Goal: Task Accomplishment & Management: Use online tool/utility

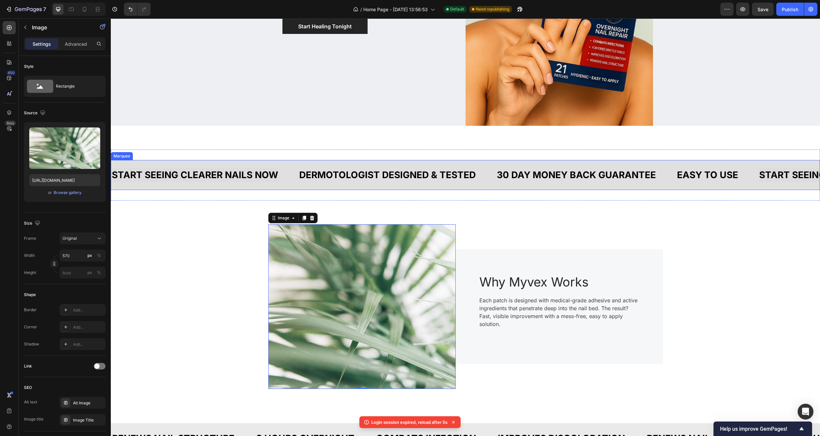
scroll to position [194, 0]
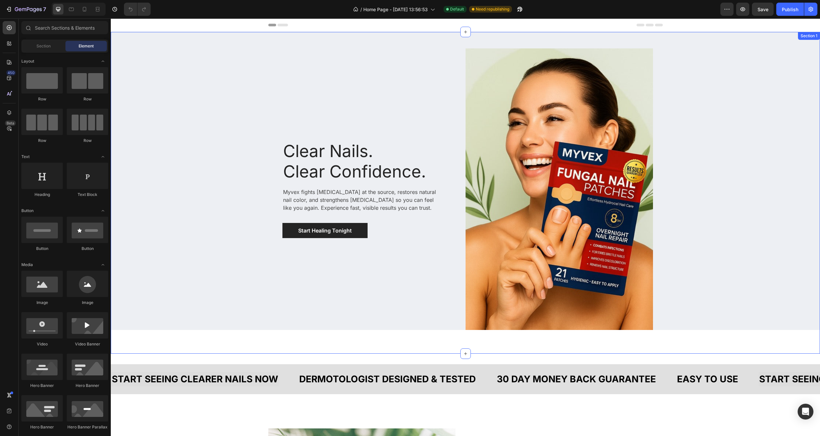
drag, startPoint x: 463, startPoint y: 352, endPoint x: 465, endPoint y: 334, distance: 18.2
click at [496, 339] on div "Clear Nails. Clear Confidence. Heading Myvex fights nail fungus at the source, …" at bounding box center [466, 192] width 710 height 321
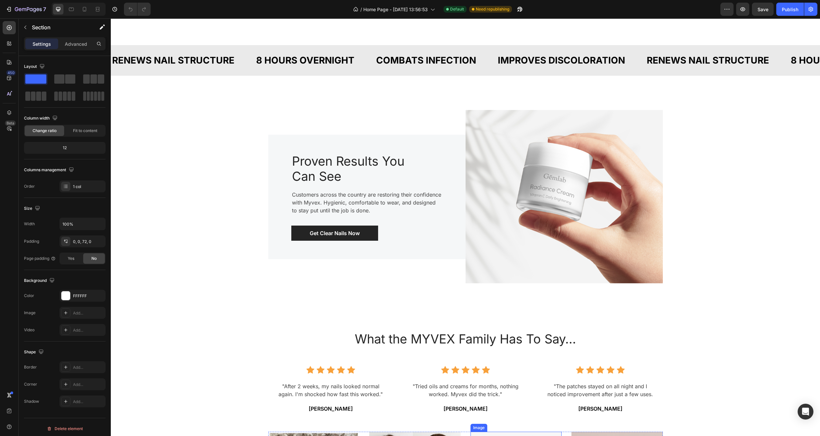
scroll to position [715, 0]
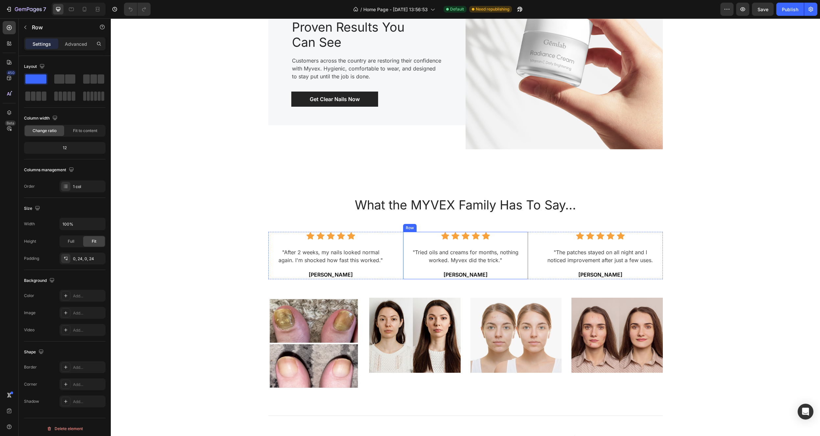
click at [497, 241] on div "Icon Icon Icon Icon Icon Icon List Hoz "Tried oils and creams for months, nothi…" at bounding box center [465, 255] width 109 height 47
click at [362, 246] on div "Icon Icon Icon Icon Icon Icon List Hoz "After 2 weeks, my nails looked normal a…" at bounding box center [330, 255] width 109 height 47
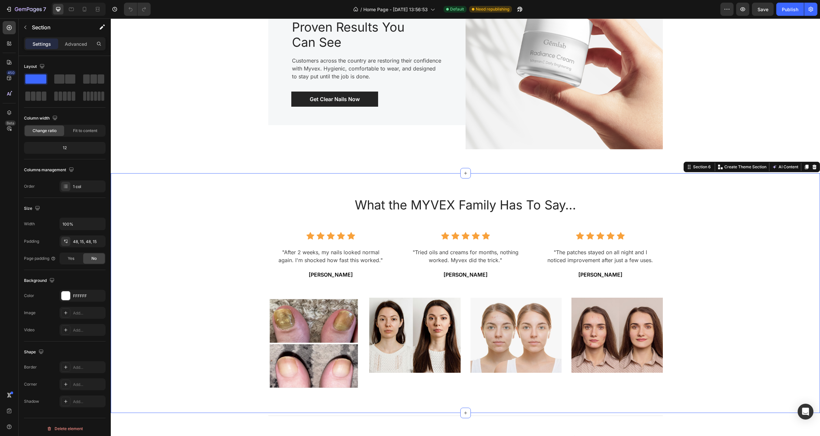
click at [217, 230] on div "What the MYVEX Family Has To Say... Heading Icon Icon Icon Icon Icon Icon List …" at bounding box center [466, 293] width 700 height 208
click at [745, 274] on div "What the MYVEX Family Has To Say... Heading Icon Icon Icon Icon Icon Icon List …" at bounding box center [466, 293] width 700 height 208
click at [485, 262] on p ""Tried oils and creams for months, nothing worked. Myvex did the trick."" at bounding box center [466, 256] width 108 height 16
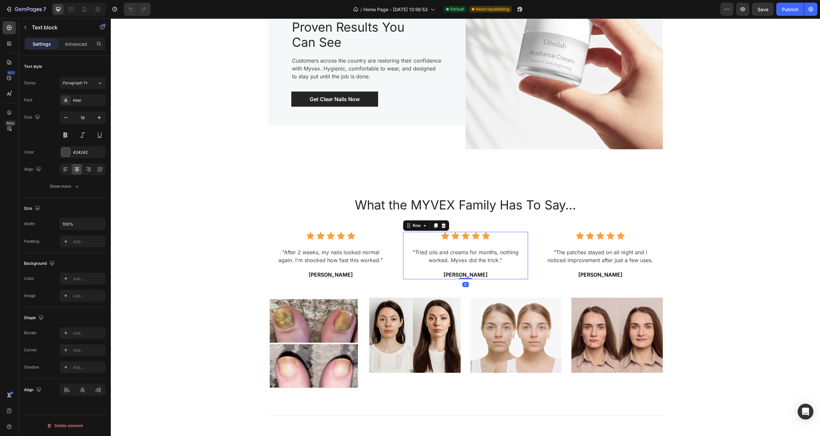
click at [498, 240] on div "Icon Icon Icon Icon Icon Icon List Hoz "Tried oils and creams for months, nothi…" at bounding box center [465, 255] width 109 height 47
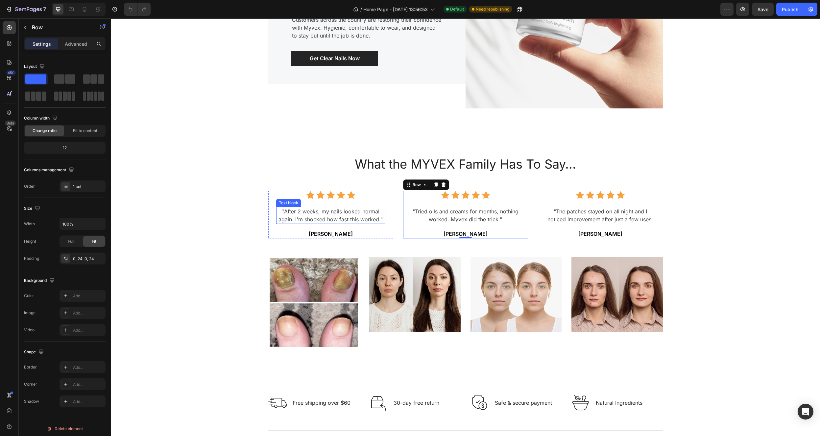
scroll to position [757, 0]
click at [173, 175] on div "What the MYVEX Family Has To Say... Heading Icon Icon Icon Icon Icon Icon List …" at bounding box center [466, 252] width 700 height 208
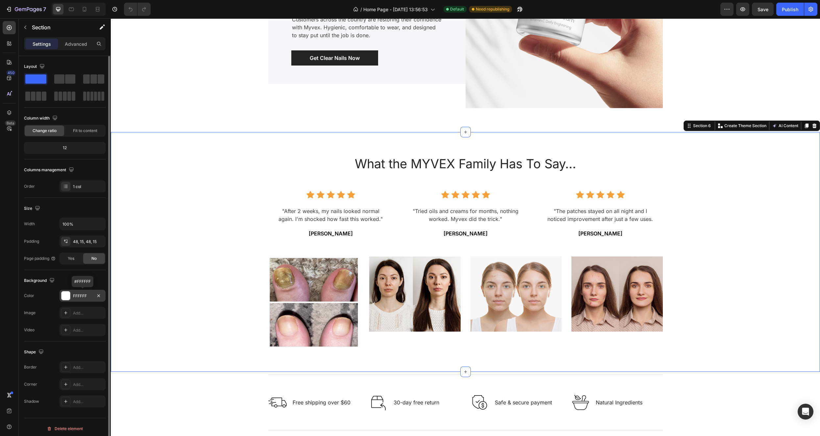
click at [79, 295] on div "FFFFFF" at bounding box center [82, 296] width 19 height 6
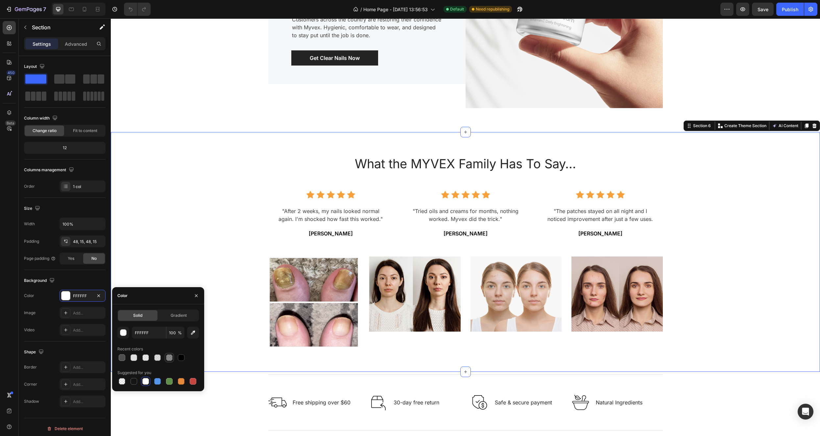
click at [171, 357] on div at bounding box center [169, 357] width 7 height 7
type input "4D4D4D"
type input "66"
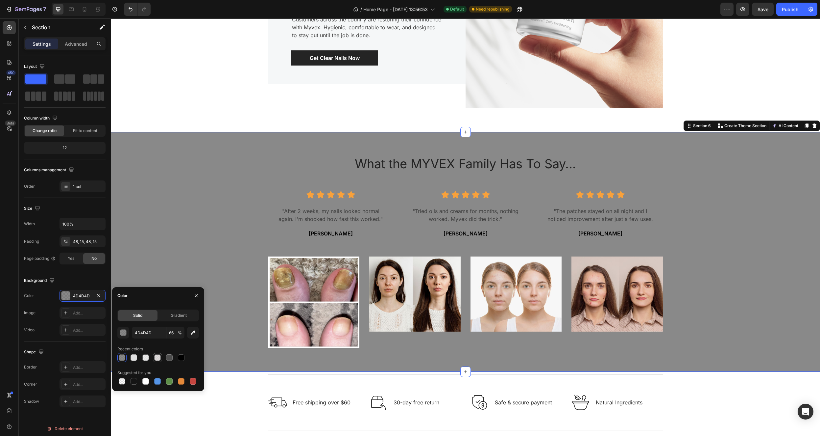
click at [156, 358] on div at bounding box center [157, 357] width 7 height 7
type input "CECACA"
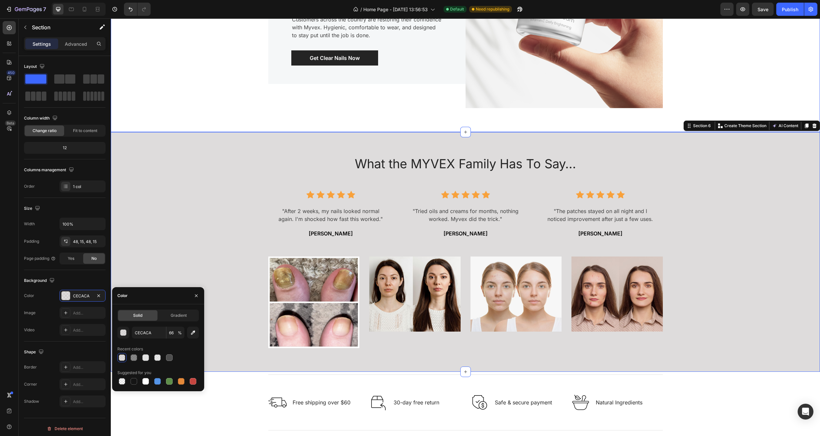
click at [225, 116] on div "Image Proven Results You Can See Heading Customers across the country are resto…" at bounding box center [466, 21] width 700 height 189
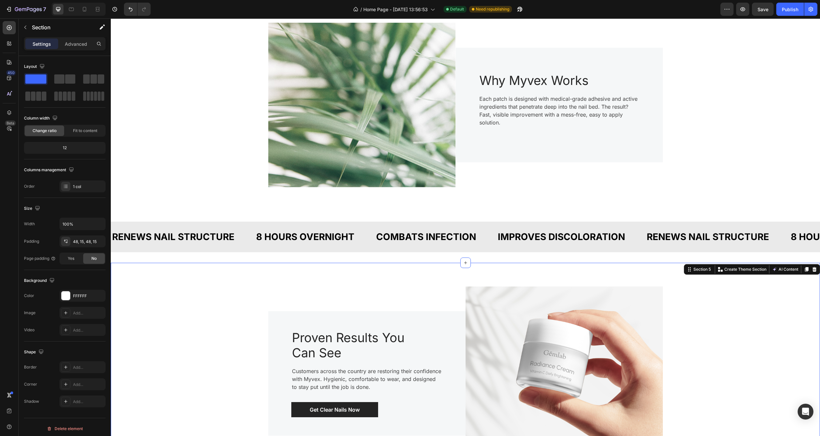
scroll to position [346, 0]
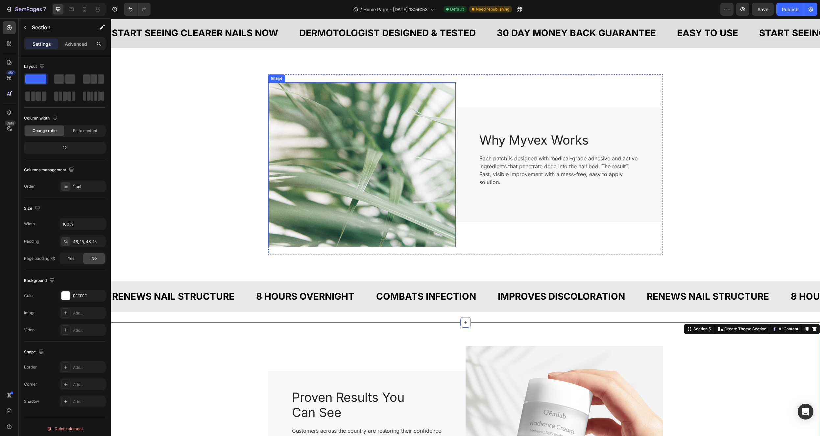
click at [382, 147] on img at bounding box center [362, 164] width 188 height 164
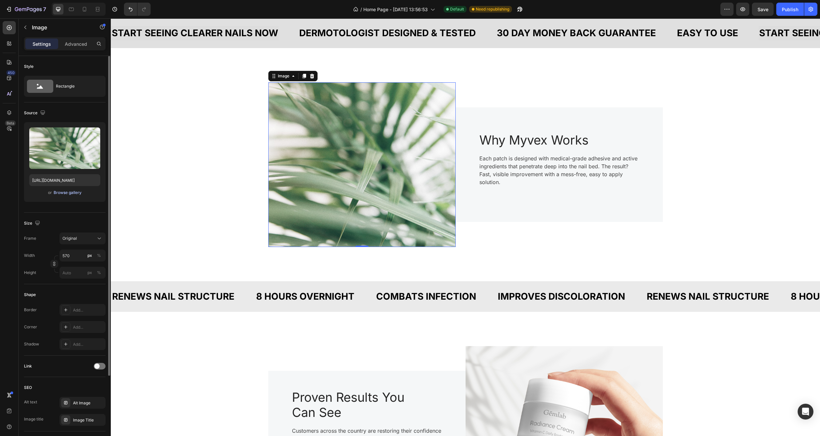
click at [64, 192] on div "Browse gallery" at bounding box center [68, 192] width 28 height 6
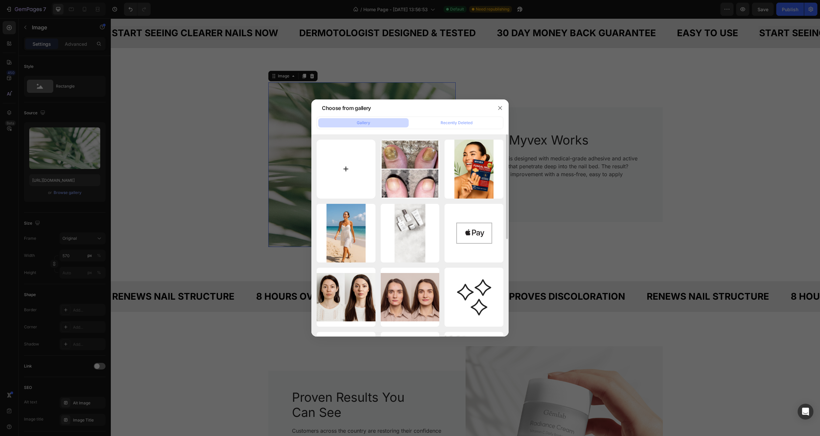
click at [345, 153] on input "file" at bounding box center [346, 168] width 59 height 59
type input "C:\fakepath\IMG_8602.heic"
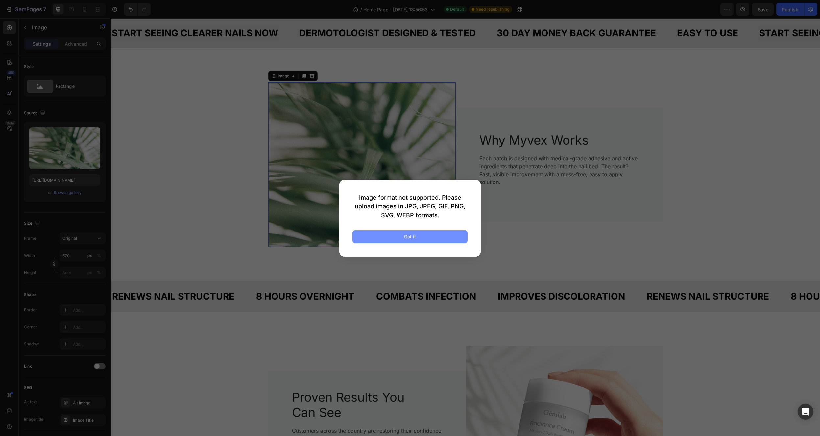
click at [437, 237] on button "Got it" at bounding box center [410, 236] width 115 height 13
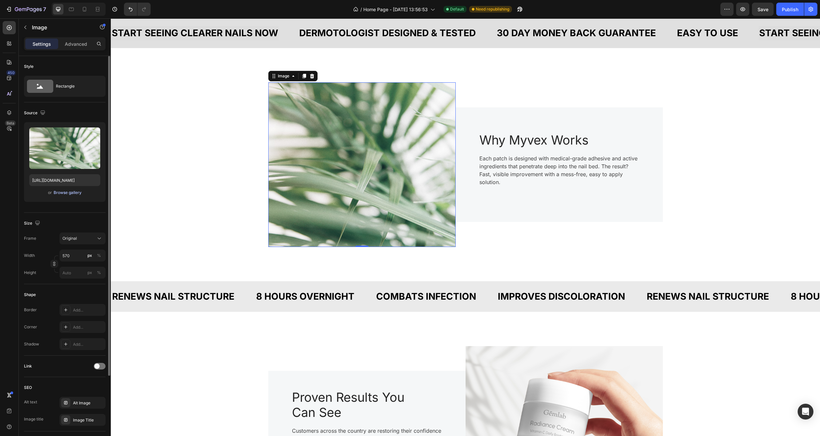
click at [72, 192] on div "Browse gallery" at bounding box center [68, 192] width 28 height 6
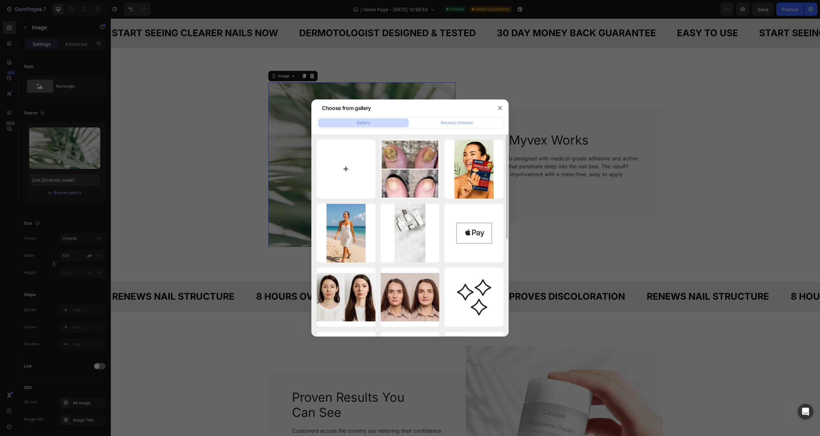
click at [332, 176] on input "file" at bounding box center [346, 168] width 59 height 59
type input "C:\fakepath\7E1D540E-4F75-41C8-885D-4326ED8D689D.jpeg"
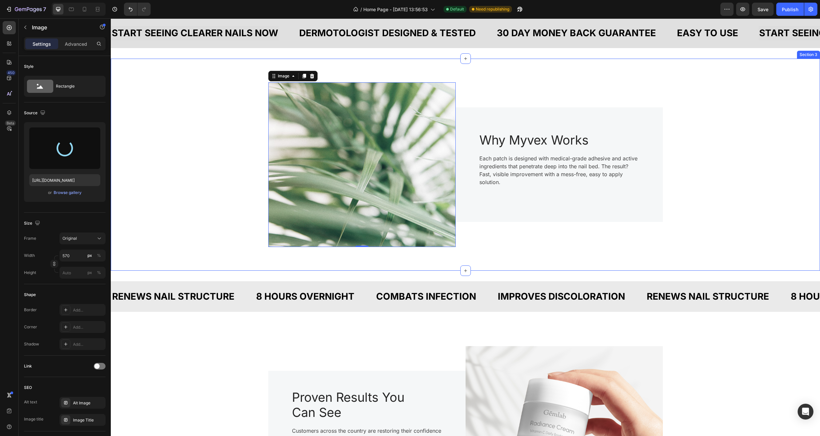
type input "https://cdn.shopify.com/s/files/1/0682/8107/3734/files/gempages_585322165201535…"
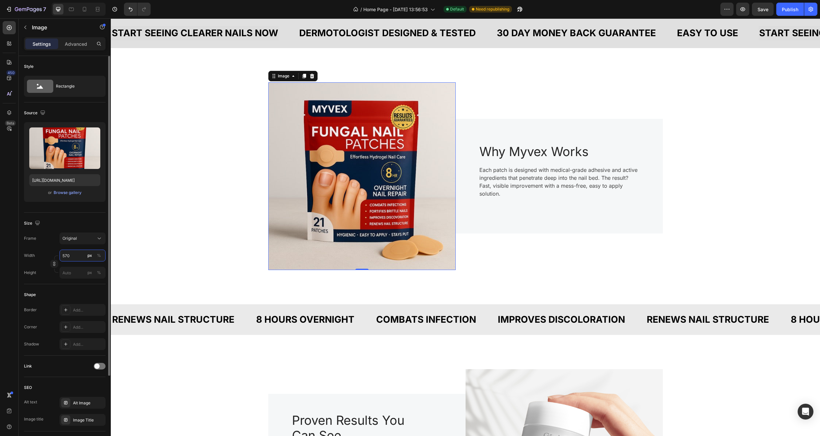
drag, startPoint x: 73, startPoint y: 256, endPoint x: 67, endPoint y: 256, distance: 6.3
click at [67, 256] on input "570" at bounding box center [83, 255] width 46 height 12
click at [75, 254] on input "570" at bounding box center [83, 255] width 46 height 12
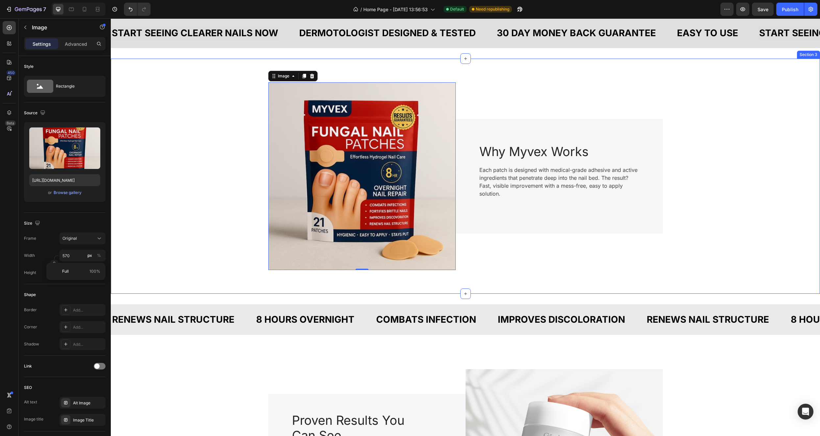
click at [750, 188] on div "Image 0 Why Myvex Works Heading Each patch is designed with medical-grade adhes…" at bounding box center [466, 175] width 700 height 203
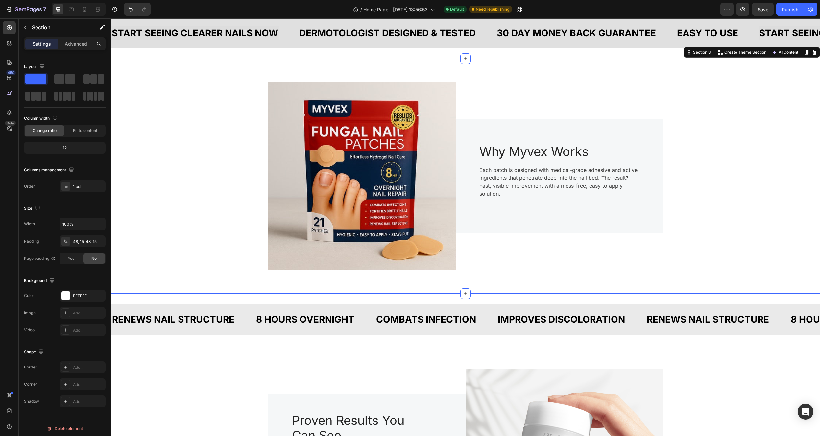
drag, startPoint x: 750, startPoint y: 188, endPoint x: 750, endPoint y: 193, distance: 5.3
click at [750, 188] on div "Image Why Myvex Works Heading Each patch is designed with medical-grade adhesiv…" at bounding box center [466, 175] width 700 height 203
click at [745, 186] on div "Image Why Myvex Works Heading Each patch is designed with medical-grade adhesiv…" at bounding box center [466, 175] width 700 height 203
click at [758, 152] on div "Image Why Myvex Works Heading Each patch is designed with medical-grade adhesiv…" at bounding box center [466, 175] width 700 height 203
click at [766, 10] on span "Save" at bounding box center [763, 10] width 11 height 6
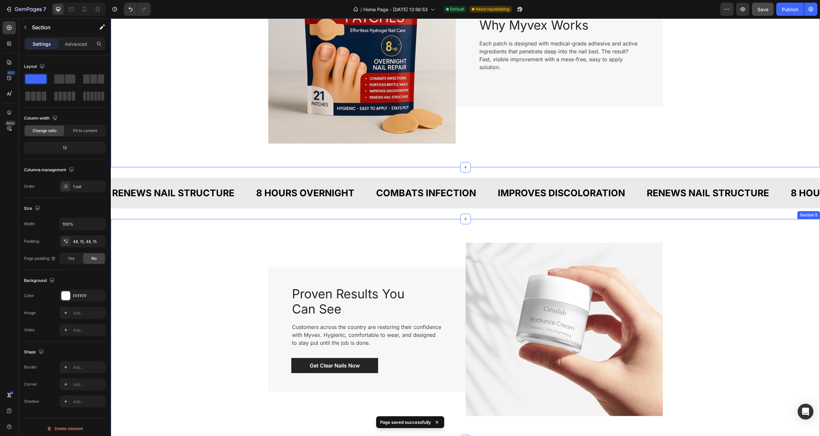
scroll to position [516, 0]
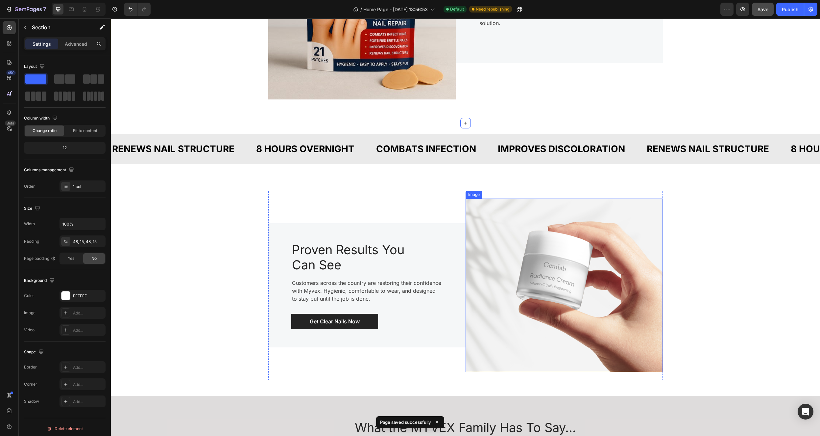
click at [566, 264] on img at bounding box center [564, 284] width 197 height 173
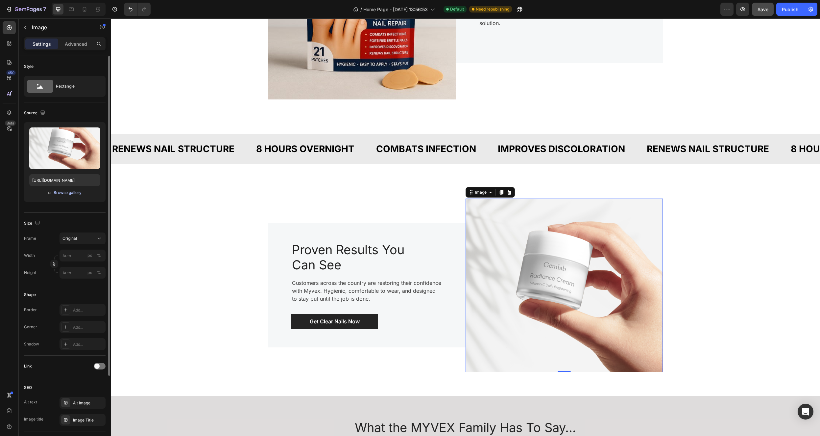
click at [71, 191] on div "Browse gallery" at bounding box center [68, 192] width 28 height 6
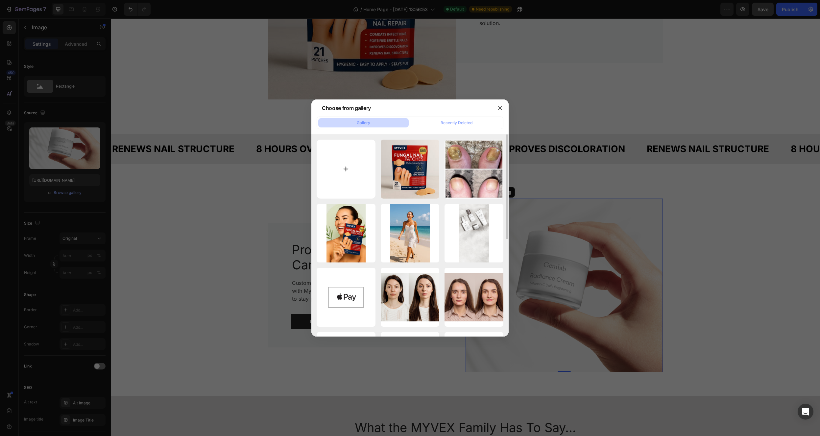
click at [346, 165] on input "file" at bounding box center [346, 168] width 59 height 59
type input "C:\fakepath\55645CED-EBE0-43ED-AA82-3A863C82B1A6.jpeg"
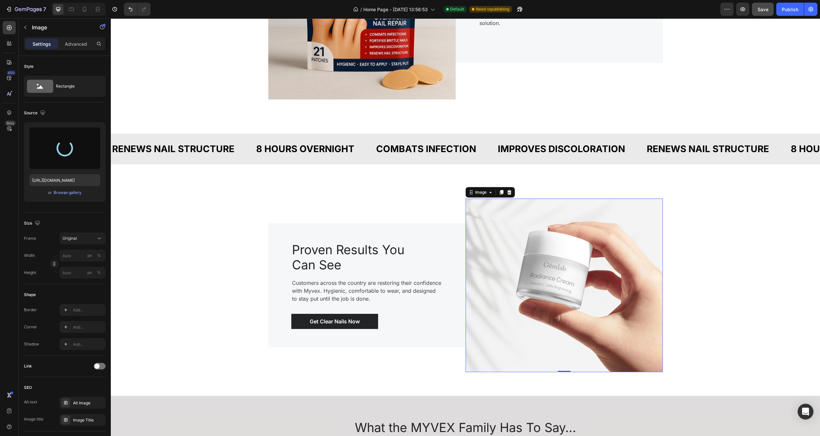
type input "https://cdn.shopify.com/s/files/1/0682/8107/3734/files/gempages_585322165201535…"
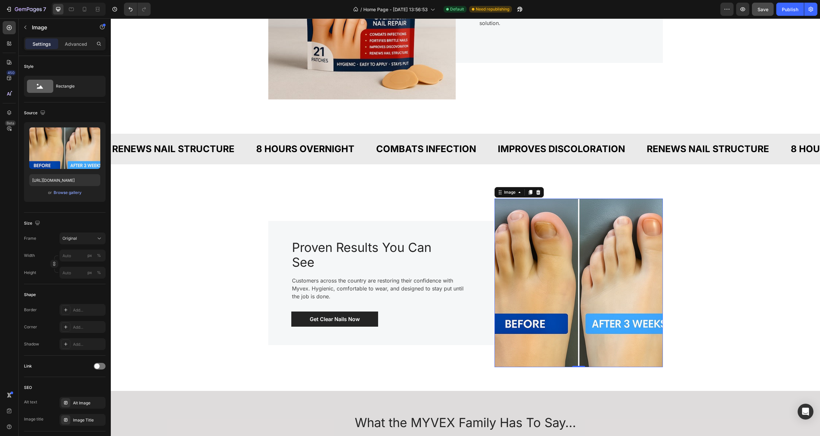
click at [572, 266] on img at bounding box center [579, 282] width 168 height 168
click at [68, 258] on input "px %" at bounding box center [83, 255] width 46 height 12
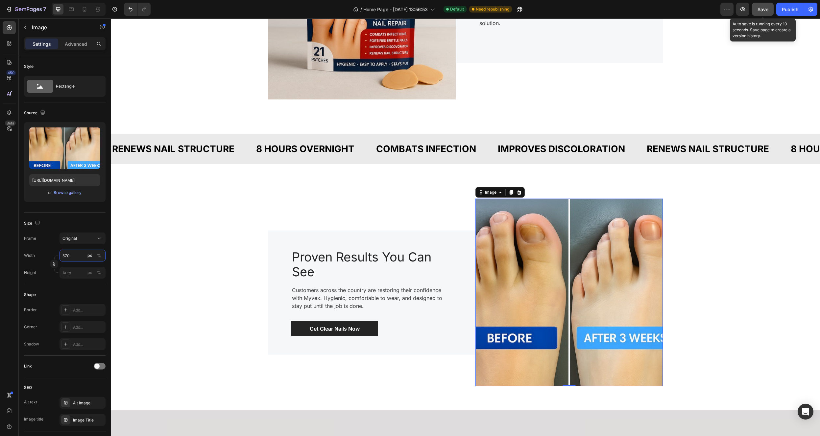
type input "570"
click at [765, 7] on span "Save" at bounding box center [763, 10] width 11 height 6
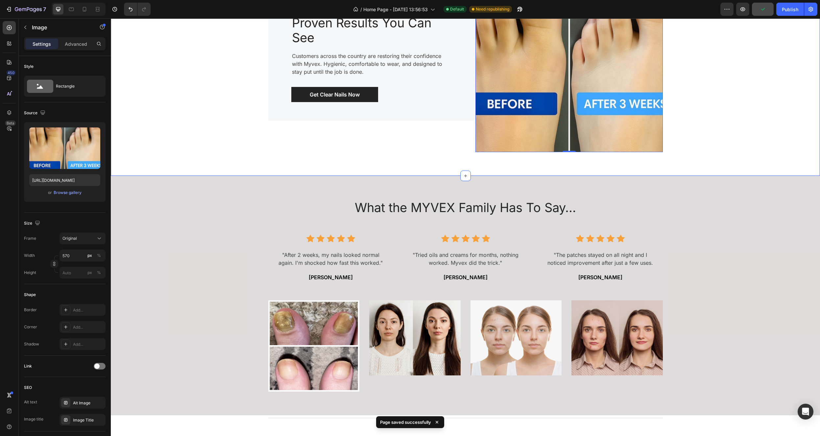
scroll to position [842, 0]
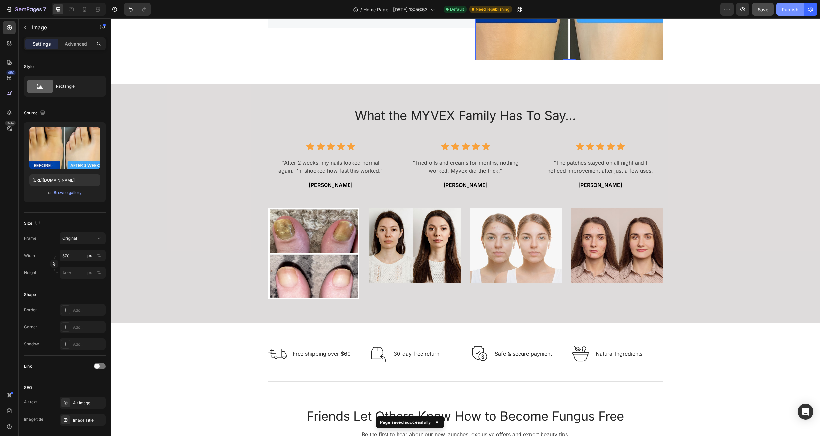
click at [793, 10] on div "Publish" at bounding box center [790, 9] width 16 height 7
